Goal: Task Accomplishment & Management: Manage account settings

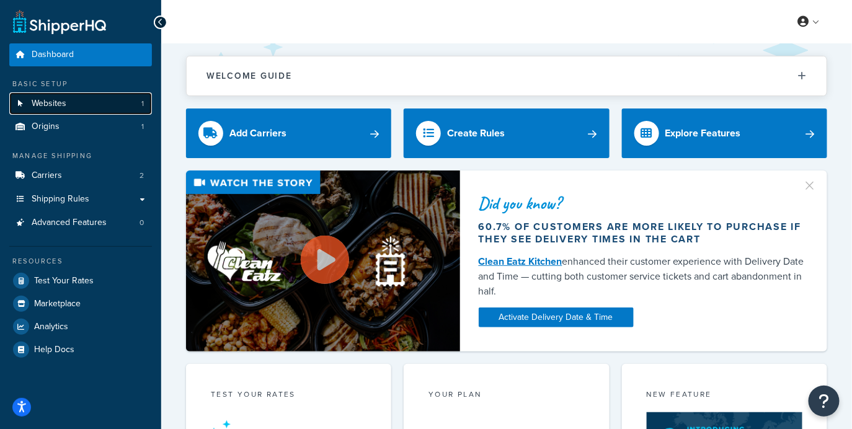
click at [98, 103] on link "Websites 1" at bounding box center [80, 103] width 143 height 23
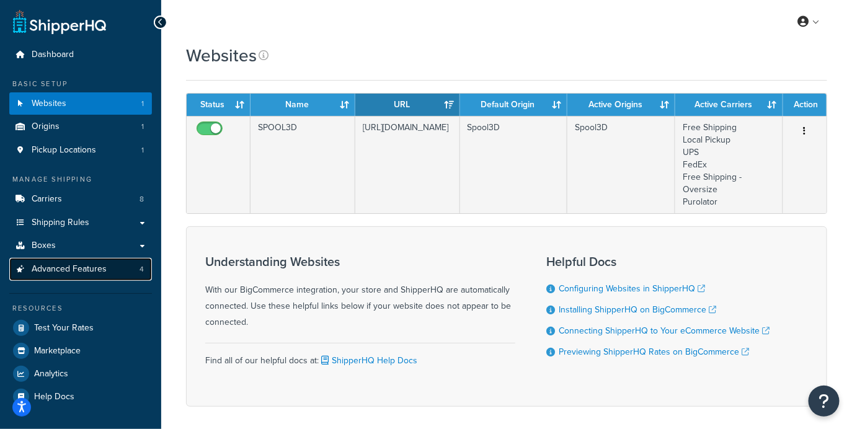
click at [123, 280] on link "Advanced Features 4" at bounding box center [80, 269] width 143 height 23
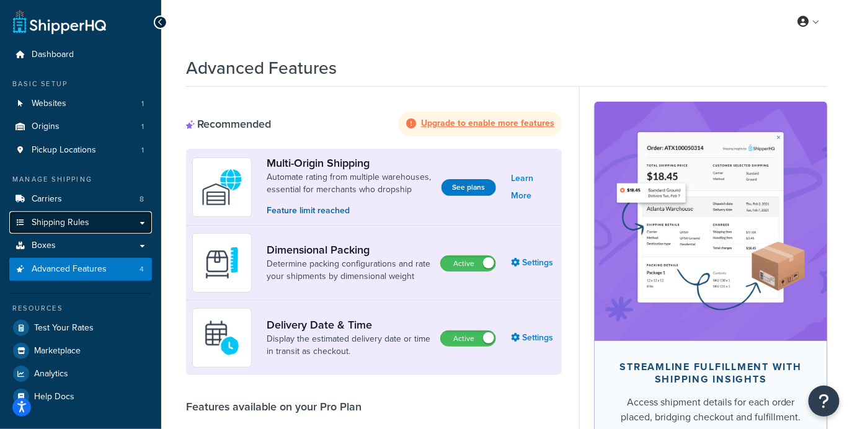
click at [106, 225] on link "Shipping Rules" at bounding box center [80, 222] width 143 height 23
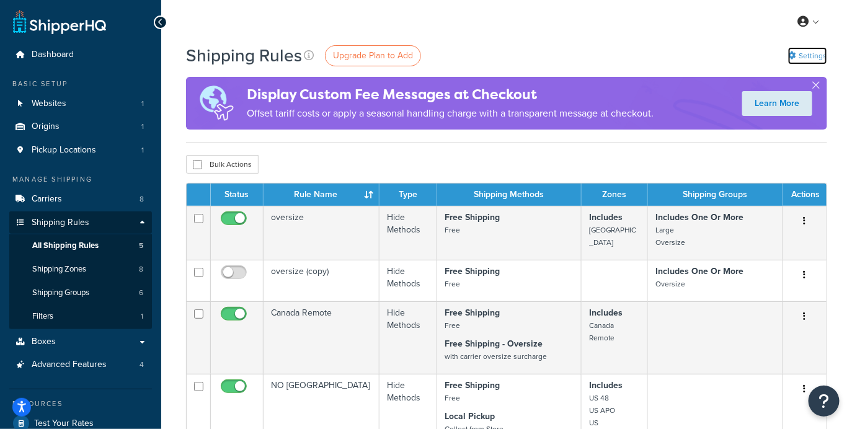
click at [816, 53] on link "Settings" at bounding box center [807, 55] width 39 height 17
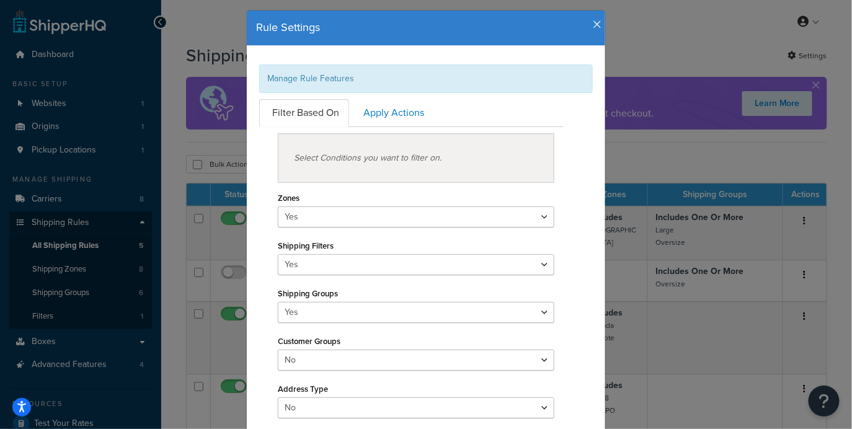
scroll to position [29, 0]
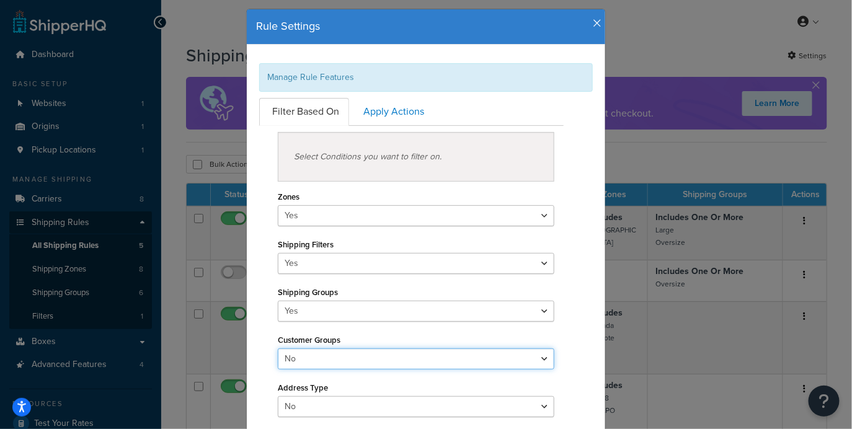
click at [395, 352] on select "Yes No" at bounding box center [416, 358] width 277 height 21
select select "true"
click at [278, 348] on select "Yes No" at bounding box center [416, 358] width 277 height 21
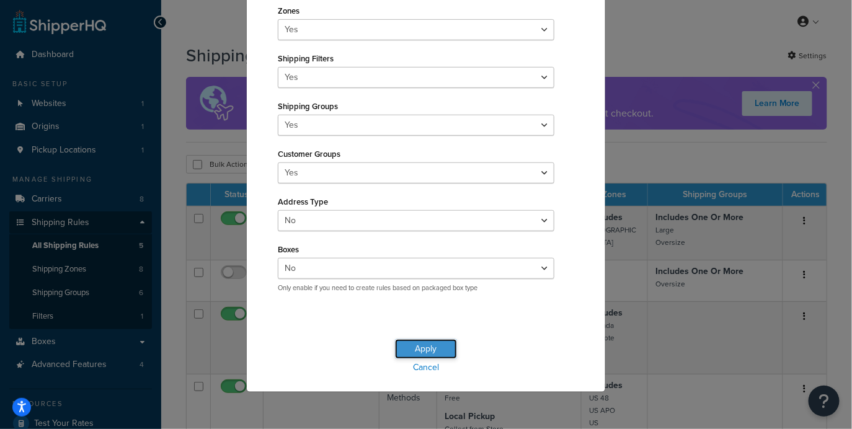
scroll to position [211, 0]
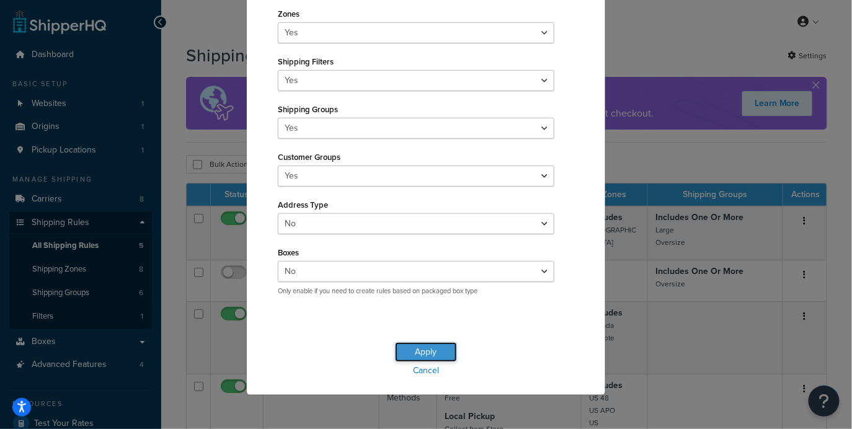
click at [419, 343] on button "Apply" at bounding box center [426, 352] width 62 height 20
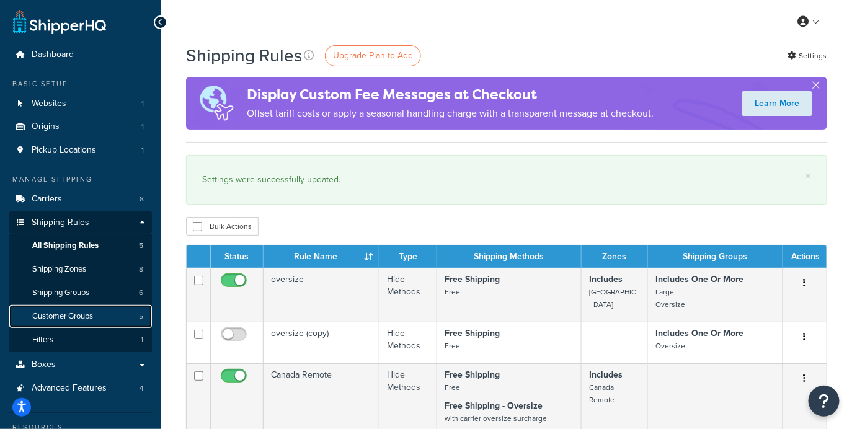
click at [107, 319] on link "Customer Groups 5" at bounding box center [80, 316] width 143 height 23
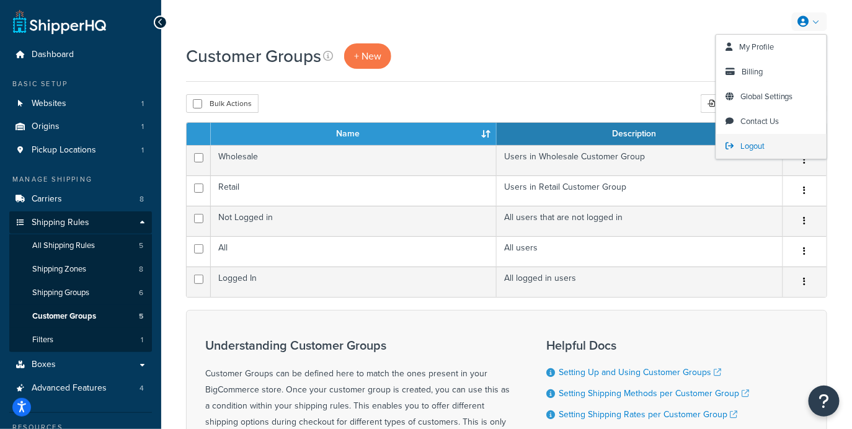
click at [773, 151] on link "Logout" at bounding box center [771, 146] width 110 height 25
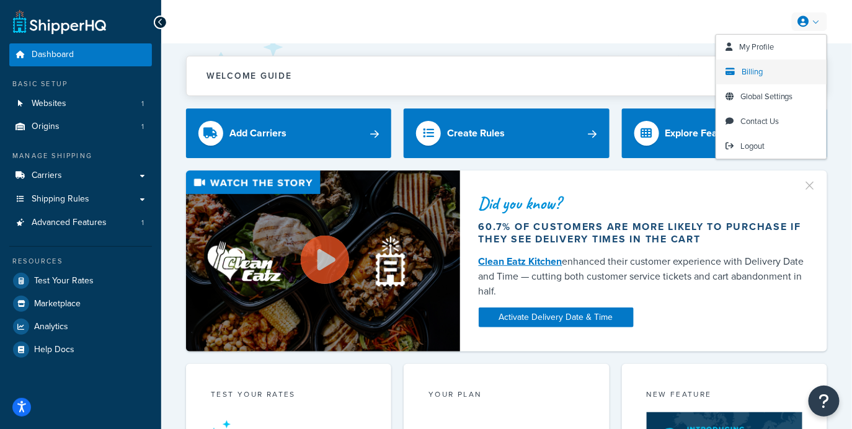
click at [751, 70] on span "Billing" at bounding box center [752, 72] width 21 height 12
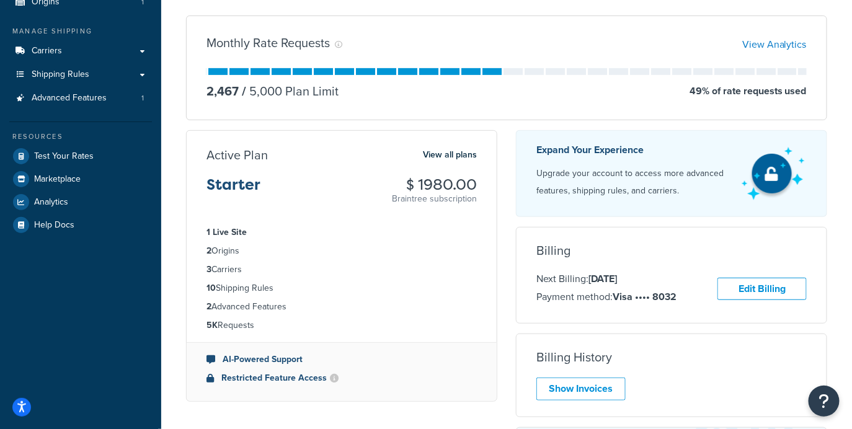
scroll to position [122, 0]
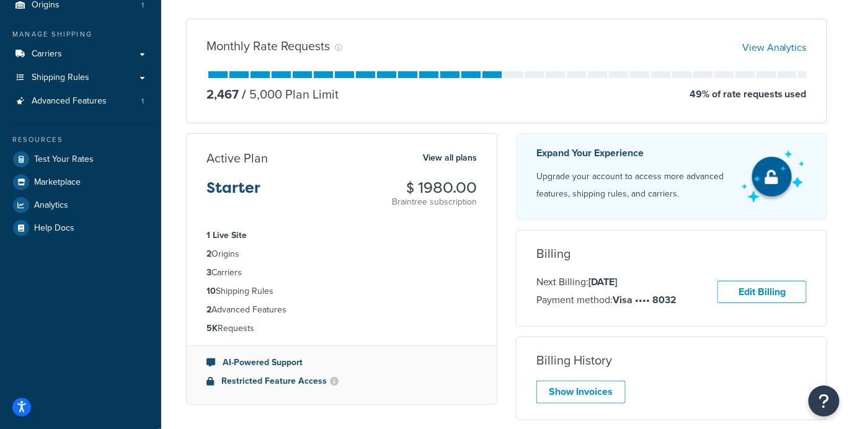
click at [476, 186] on div "Active Plan View all plans Starter $ 1980.00 Braintree subscription" at bounding box center [342, 179] width 310 height 58
drag, startPoint x: 435, startPoint y: 188, endPoint x: 611, endPoint y: 281, distance: 199.2
click at [393, 187] on div "Starter $ 1980.00 Braintree subscription" at bounding box center [341, 194] width 270 height 29
copy h3 "$ 1980.00"
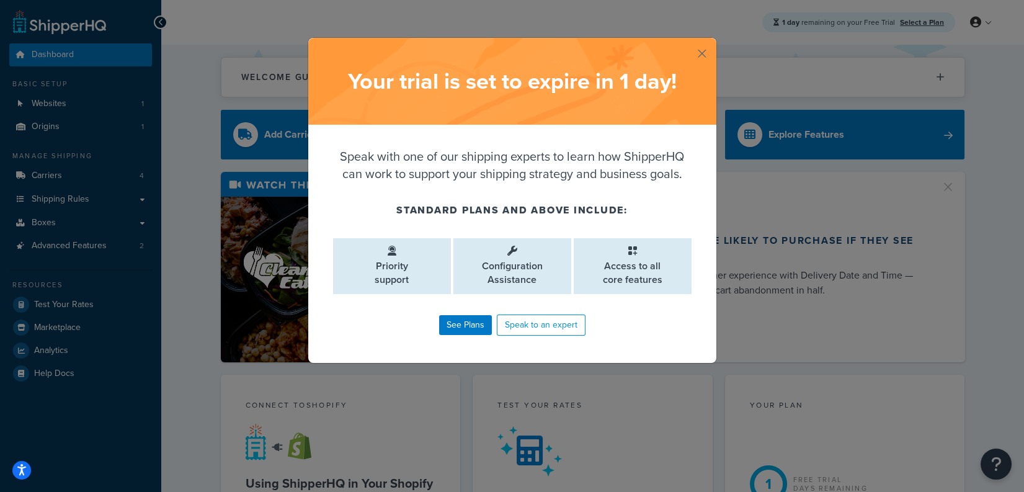
drag, startPoint x: 701, startPoint y: 55, endPoint x: 694, endPoint y: 54, distance: 6.8
click at [713, 41] on button "button" at bounding box center [714, 39] width 3 height 3
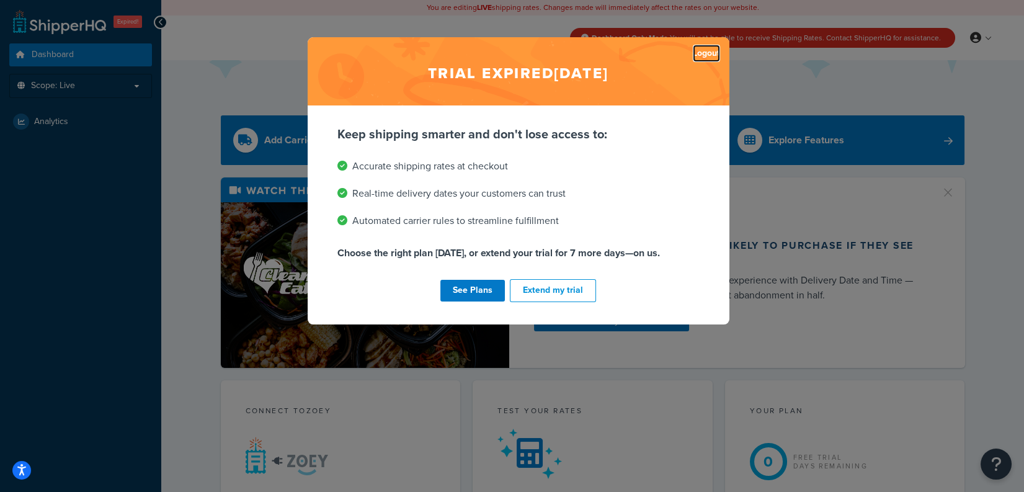
click at [701, 47] on link "Logout" at bounding box center [706, 53] width 27 height 17
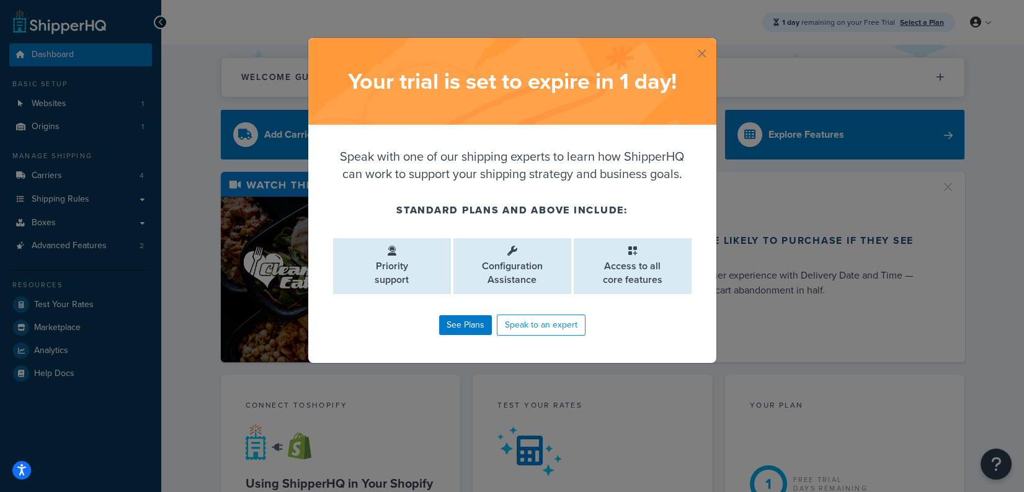
click at [706, 50] on div "Your trial is set to expire in 1 day !" at bounding box center [512, 81] width 408 height 87
click at [713, 41] on button "button" at bounding box center [714, 39] width 3 height 3
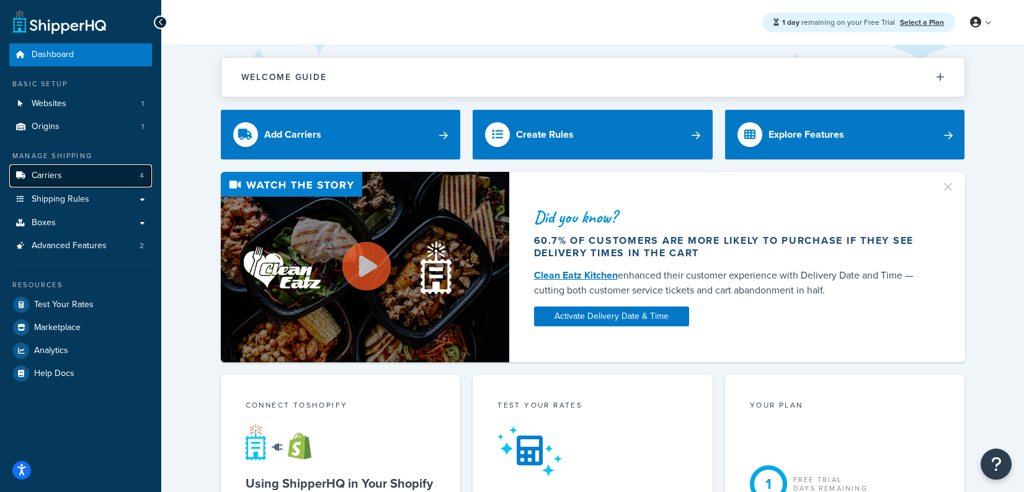
click at [70, 185] on link "Carriers 4" at bounding box center [80, 175] width 143 height 23
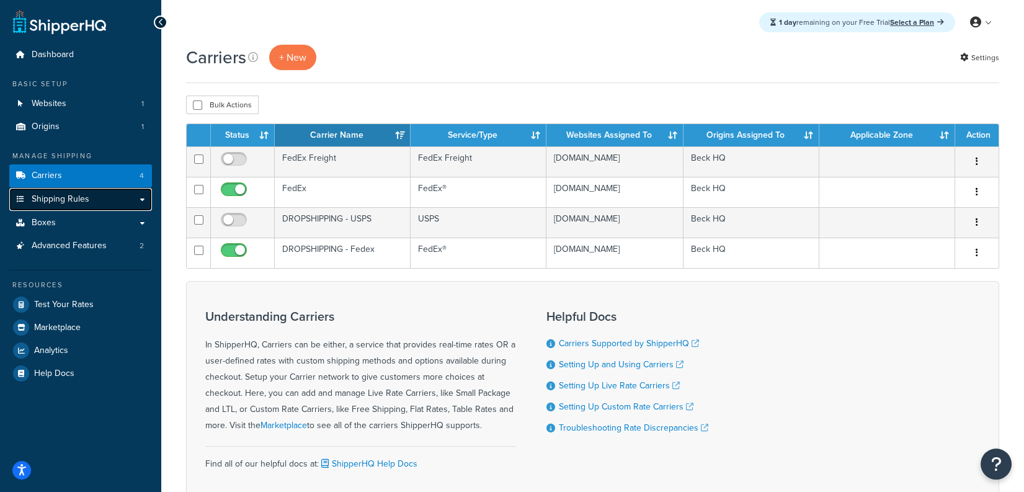
click at [107, 202] on link "Shipping Rules" at bounding box center [80, 199] width 143 height 23
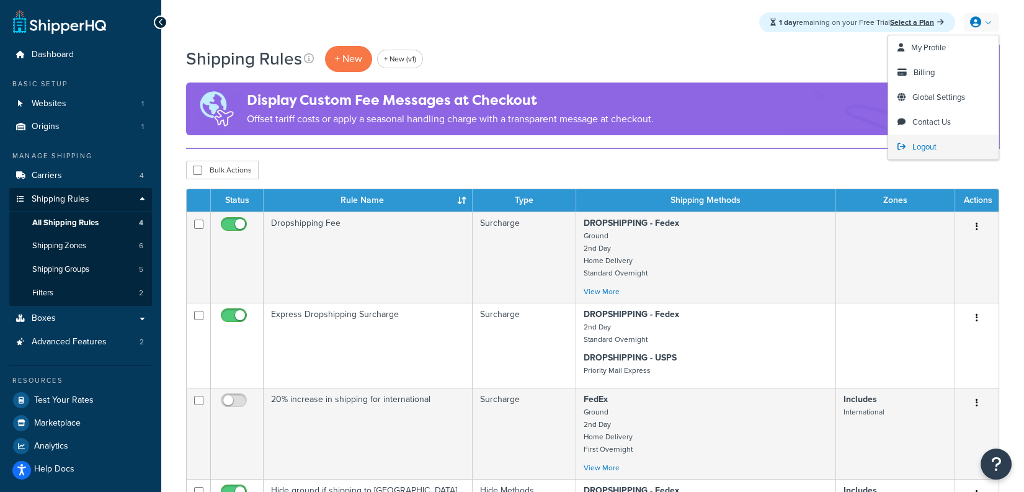
click at [930, 148] on span "Logout" at bounding box center [924, 147] width 24 height 12
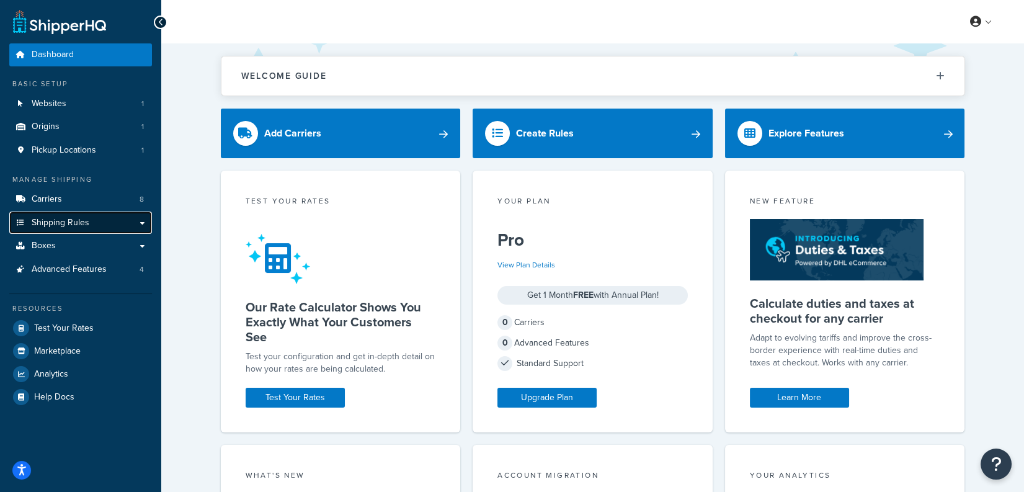
click at [95, 223] on link "Shipping Rules" at bounding box center [80, 222] width 143 height 23
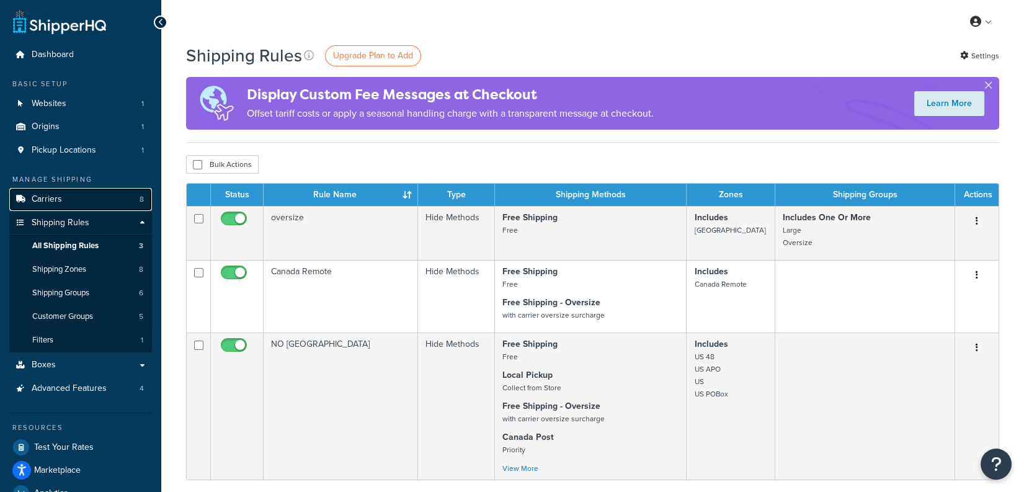
click at [98, 188] on link "Carriers 8" at bounding box center [80, 199] width 143 height 23
